Goal: Information Seeking & Learning: Learn about a topic

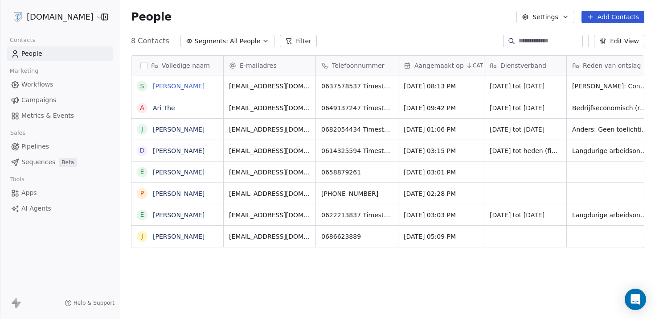
click at [172, 85] on link "[PERSON_NAME]" at bounding box center [179, 85] width 52 height 7
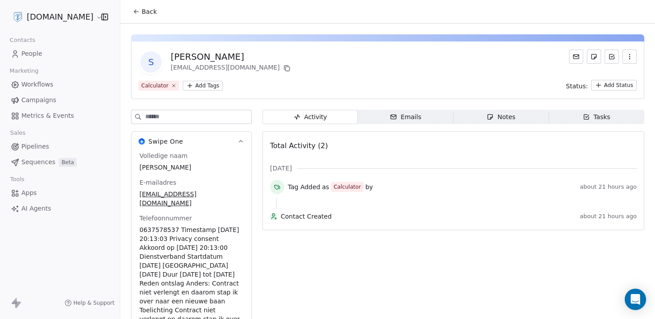
scroll to position [204, 0]
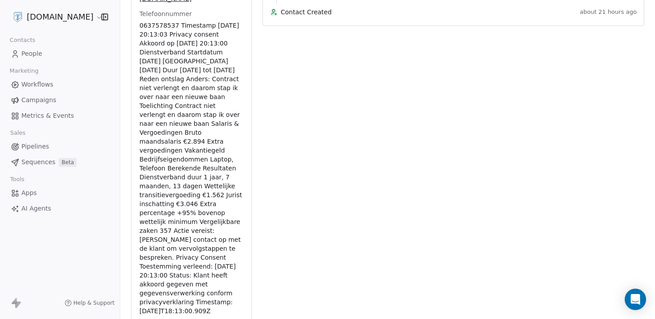
click at [160, 227] on span "0637578537 Timestamp [DATE] 20:13:03 Privacy consent Akkoord op [DATE] 20:13:00…" at bounding box center [191, 168] width 104 height 294
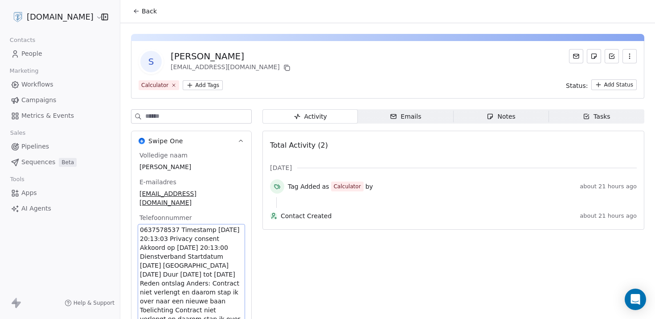
scroll to position [0, 0]
click at [393, 117] on icon "button" at bounding box center [393, 116] width 7 height 7
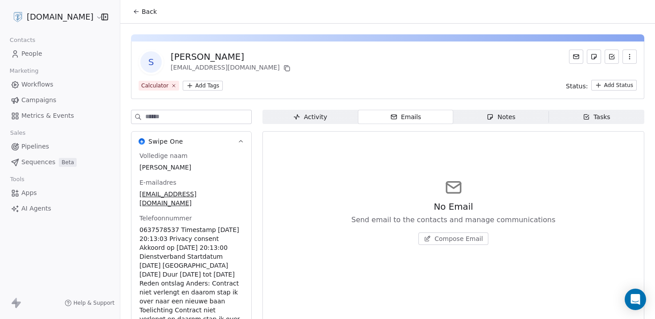
click at [458, 112] on span "Notes Notes" at bounding box center [501, 117] width 95 height 14
click at [311, 119] on div "Activity" at bounding box center [310, 116] width 34 height 9
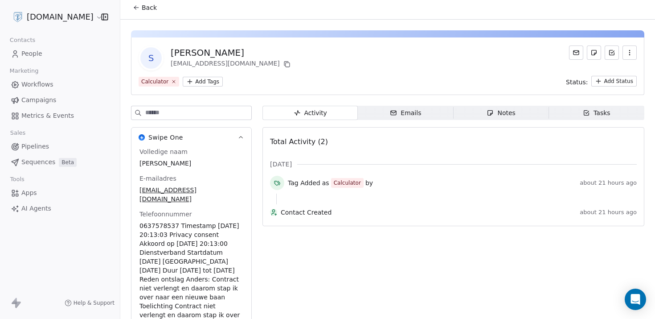
scroll to position [4, 0]
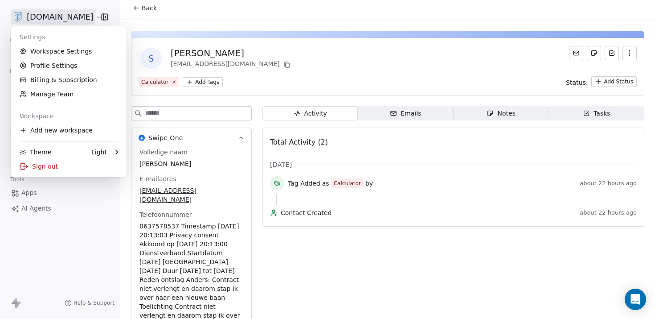
click at [50, 14] on html "[DOMAIN_NAME] Contacts People Marketing Workflows Campaigns Metrics & Events Sa…" at bounding box center [327, 159] width 655 height 319
click at [26, 14] on html "[DOMAIN_NAME] Contacts People Marketing Workflows Campaigns Metrics & Events Sa…" at bounding box center [327, 159] width 655 height 319
